Goal: Task Accomplishment & Management: Manage account settings

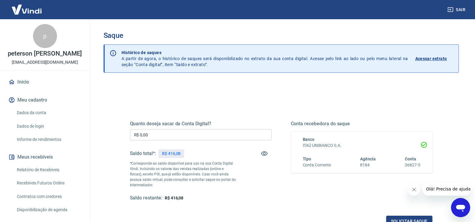
click at [160, 139] on input "R$ 0,00" at bounding box center [201, 134] width 142 height 11
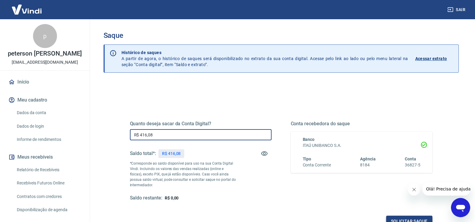
type input "R$ 416,08"
click at [396, 217] on button "Solicitar saque" at bounding box center [409, 220] width 46 height 11
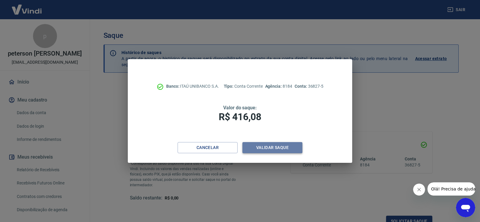
click at [255, 143] on button "Validar saque" at bounding box center [272, 147] width 60 height 11
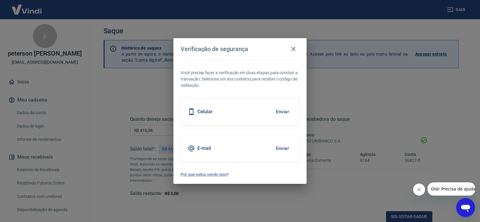
click at [279, 109] on button "Enviar" at bounding box center [282, 111] width 19 height 13
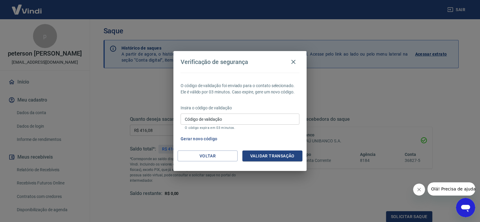
click at [267, 118] on input "Código de validação" at bounding box center [239, 118] width 119 height 11
type input "674596"
click at [276, 156] on button "Validar transação" at bounding box center [272, 155] width 60 height 11
